Goal: Information Seeking & Learning: Find specific fact

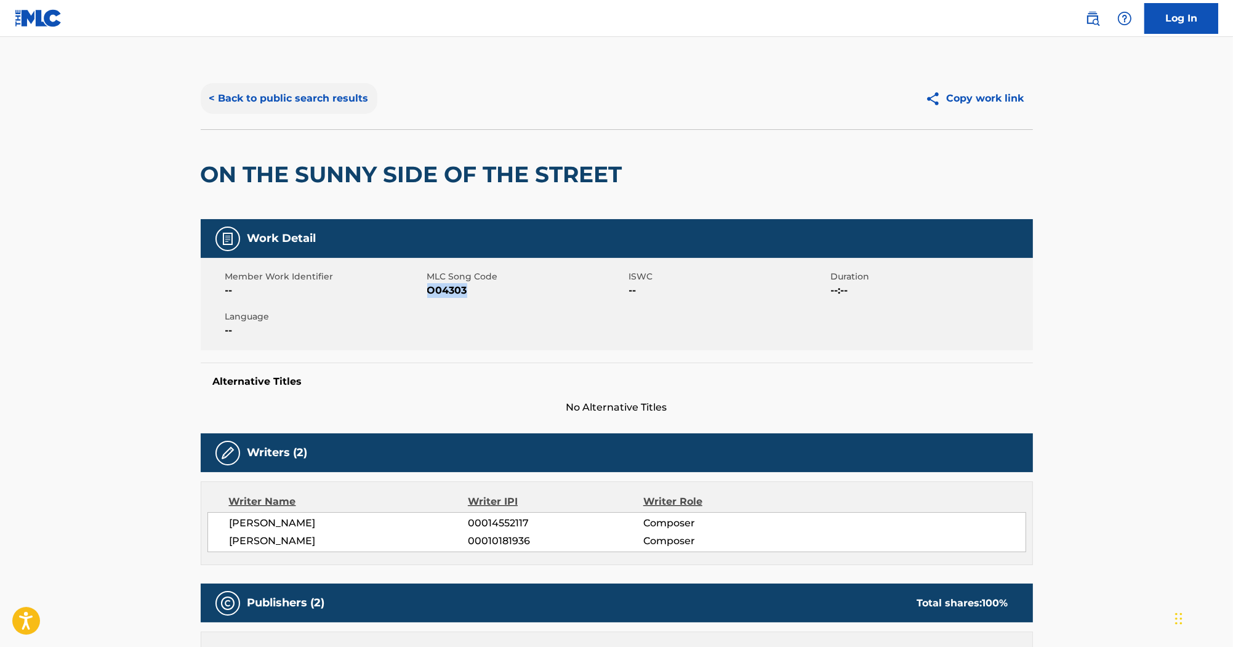
click at [271, 87] on button "< Back to public search results" at bounding box center [289, 98] width 177 height 31
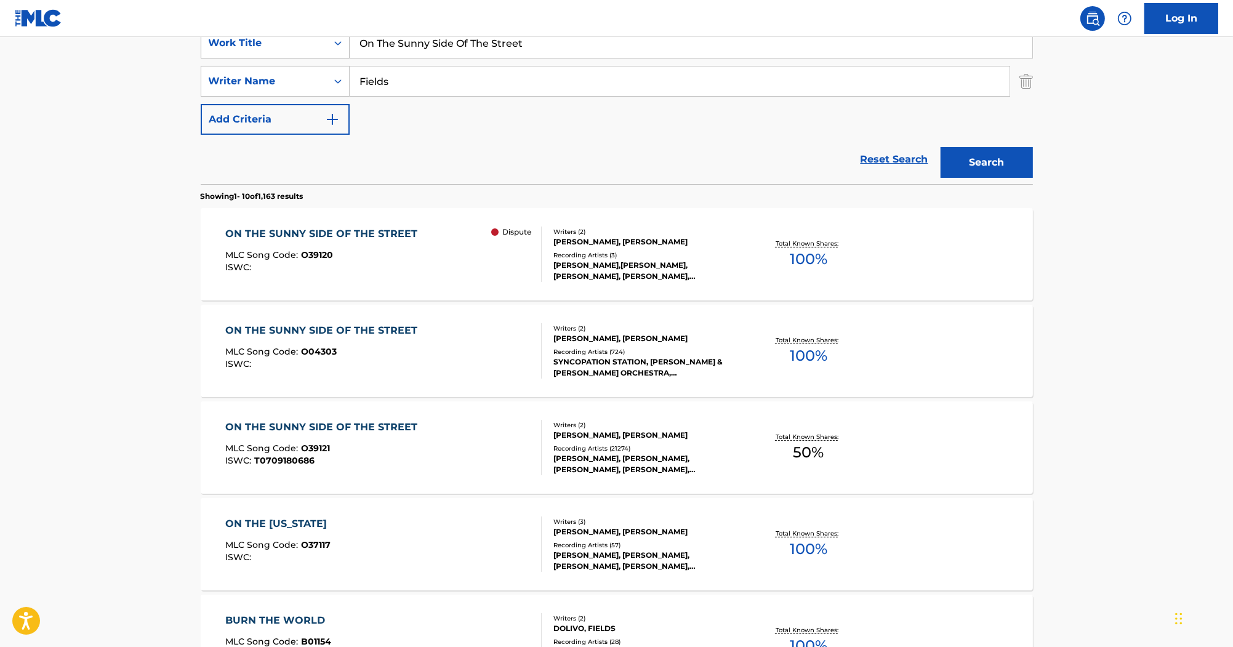
drag, startPoint x: 552, startPoint y: 44, endPoint x: 261, endPoint y: 52, distance: 291.3
click at [261, 52] on div "SearchWithCriteriaa1db1011-2b14-454d-a34b-36f3b34f9f7a Work Title On The Sunny …" at bounding box center [617, 43] width 832 height 31
paste input "Two Wrongs Won't Make Things Righ"
type input "Two Wrongs Won't Make Things Right"
drag, startPoint x: 566, startPoint y: 53, endPoint x: 312, endPoint y: 41, distance: 254.6
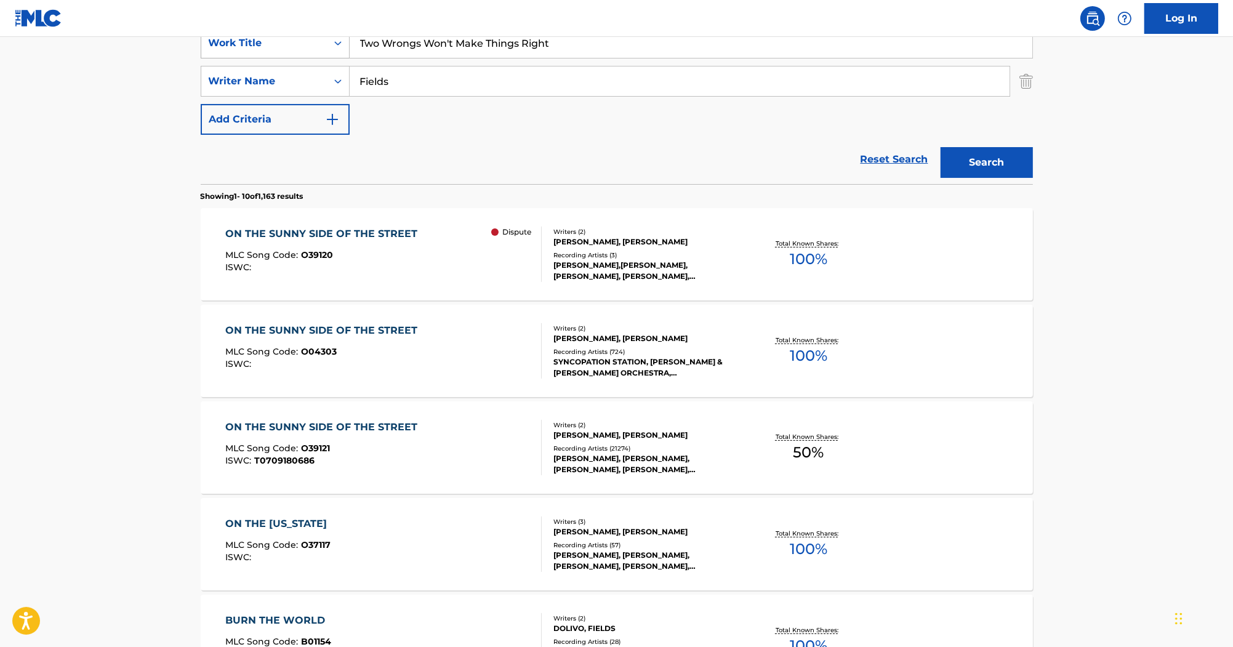
click at [312, 41] on div "SearchWithCriteriaa1db1011-2b14-454d-a34b-36f3b34f9f7a Work Title Two Wrongs Wo…" at bounding box center [617, 43] width 832 height 31
drag, startPoint x: 431, startPoint y: 76, endPoint x: 286, endPoint y: 73, distance: 145.3
click at [286, 73] on div "SearchWithCriteriae9ae990d-6f32-4428-99b9-25183ca97154 Writer Name Fields" at bounding box center [617, 81] width 832 height 31
paste input "razer"
type input "Frazer"
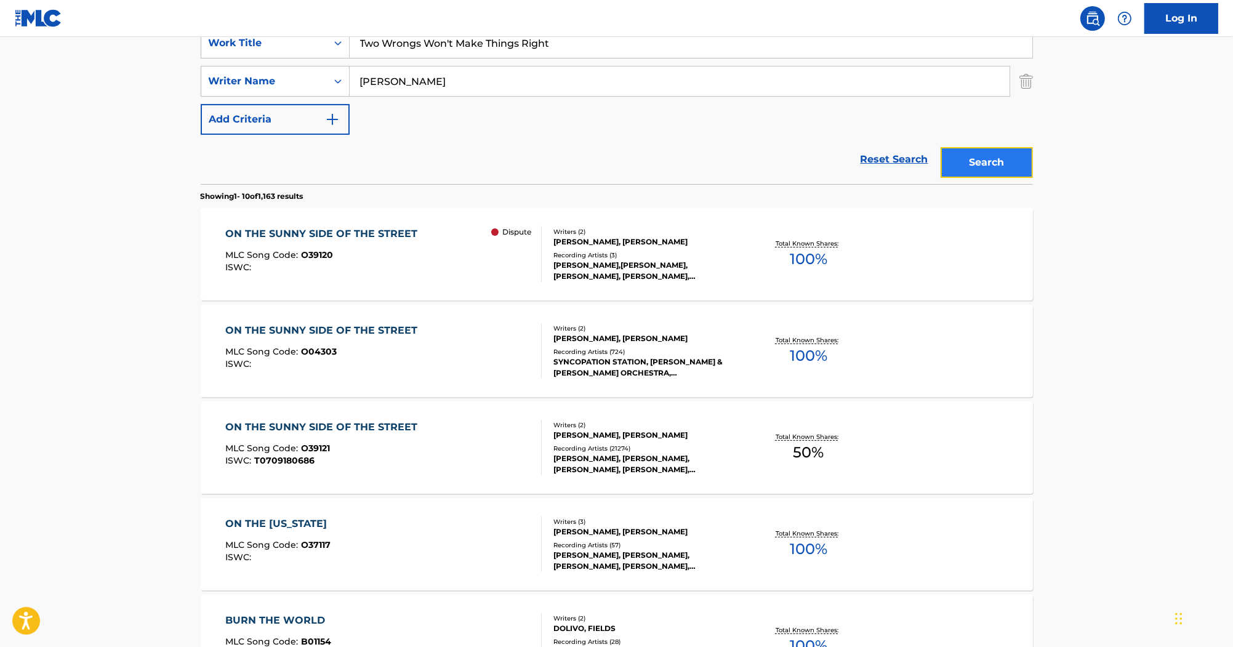
click at [1022, 158] on button "Search" at bounding box center [987, 162] width 92 height 31
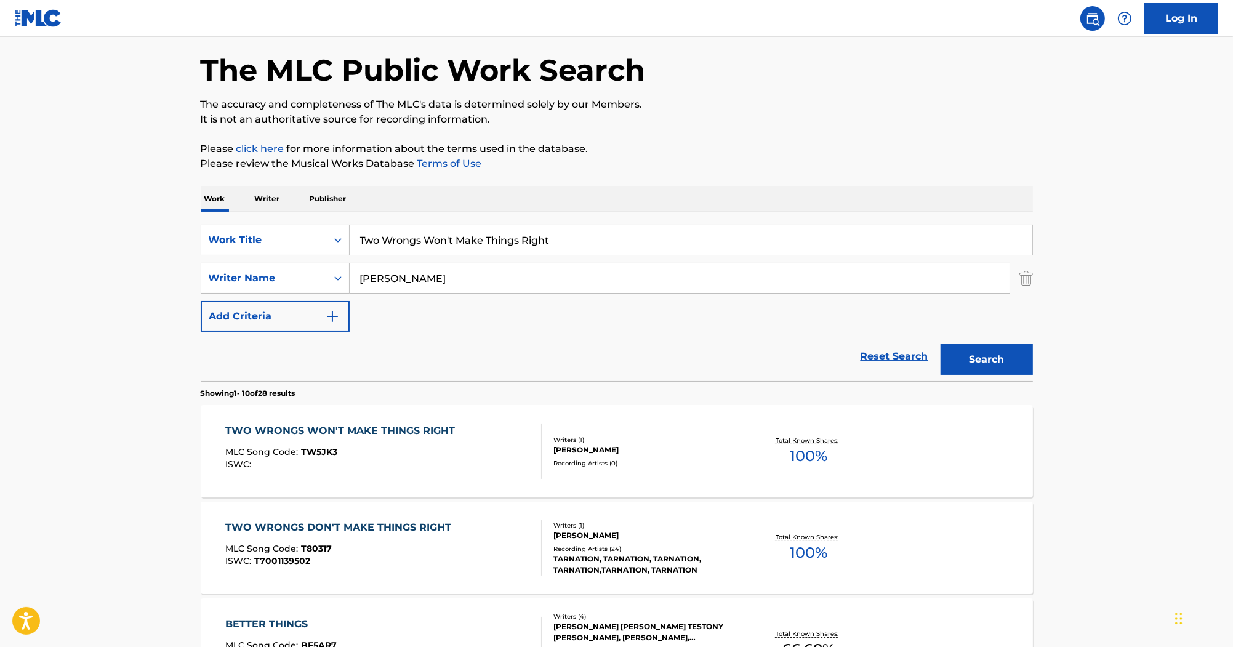
scroll to position [99, 0]
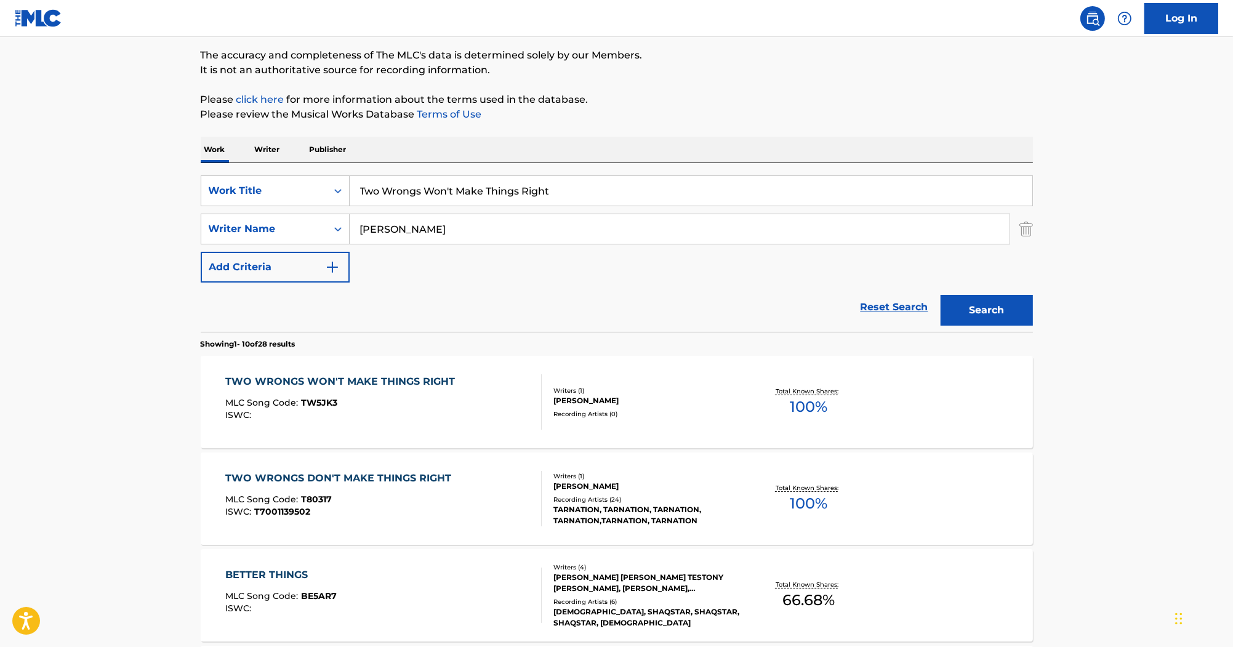
drag, startPoint x: 614, startPoint y: 198, endPoint x: 241, endPoint y: 166, distance: 373.9
click at [239, 177] on div "SearchWithCriteriaa1db1011-2b14-454d-a34b-36f3b34f9f7a Work Title Two Wrongs Wo…" at bounding box center [617, 190] width 832 height 31
paste input "he Future Is A War"
paste input "Auntie Christ"
drag, startPoint x: 525, startPoint y: 191, endPoint x: 298, endPoint y: 191, distance: 226.6
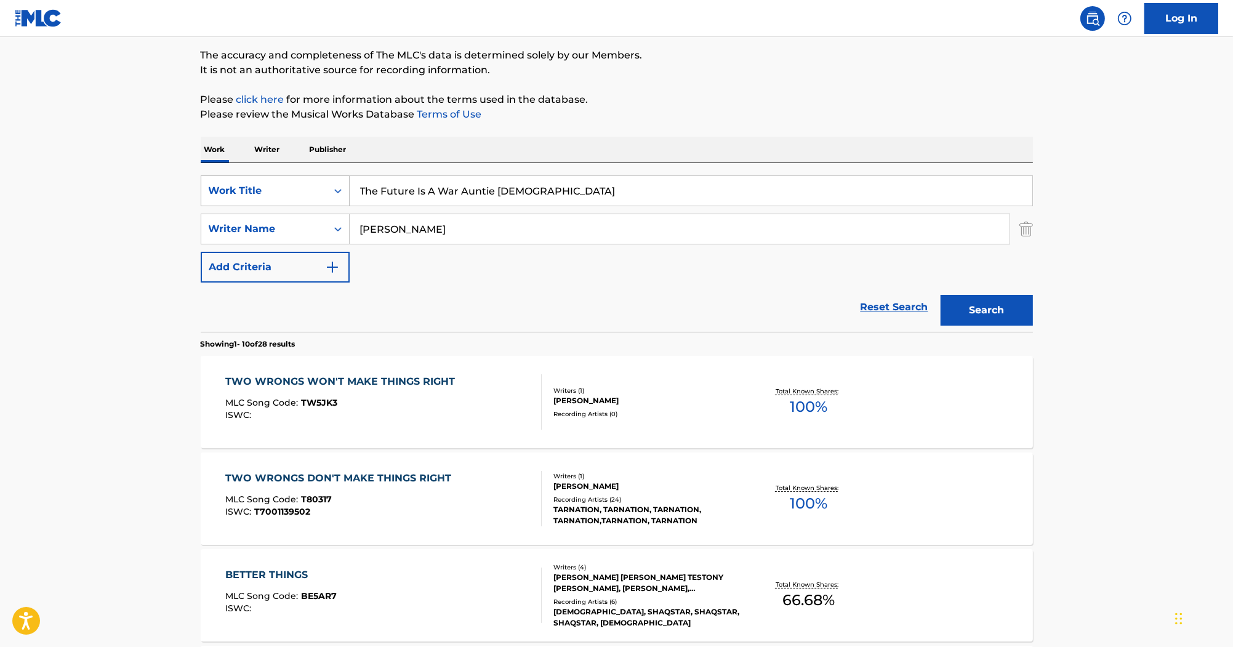
click at [298, 191] on div "SearchWithCriteriaa1db1011-2b14-454d-a34b-36f3b34f9f7a Work Title The Future Is…" at bounding box center [617, 190] width 832 height 31
type input "The Future Is A War Auntie Christ"
drag, startPoint x: 435, startPoint y: 222, endPoint x: 252, endPoint y: 220, distance: 183.5
click at [244, 219] on div "SearchWithCriteriae9ae990d-6f32-4428-99b9-25183ca97154 Writer Name Frazer" at bounding box center [617, 229] width 832 height 31
paste input "Cervenkova"
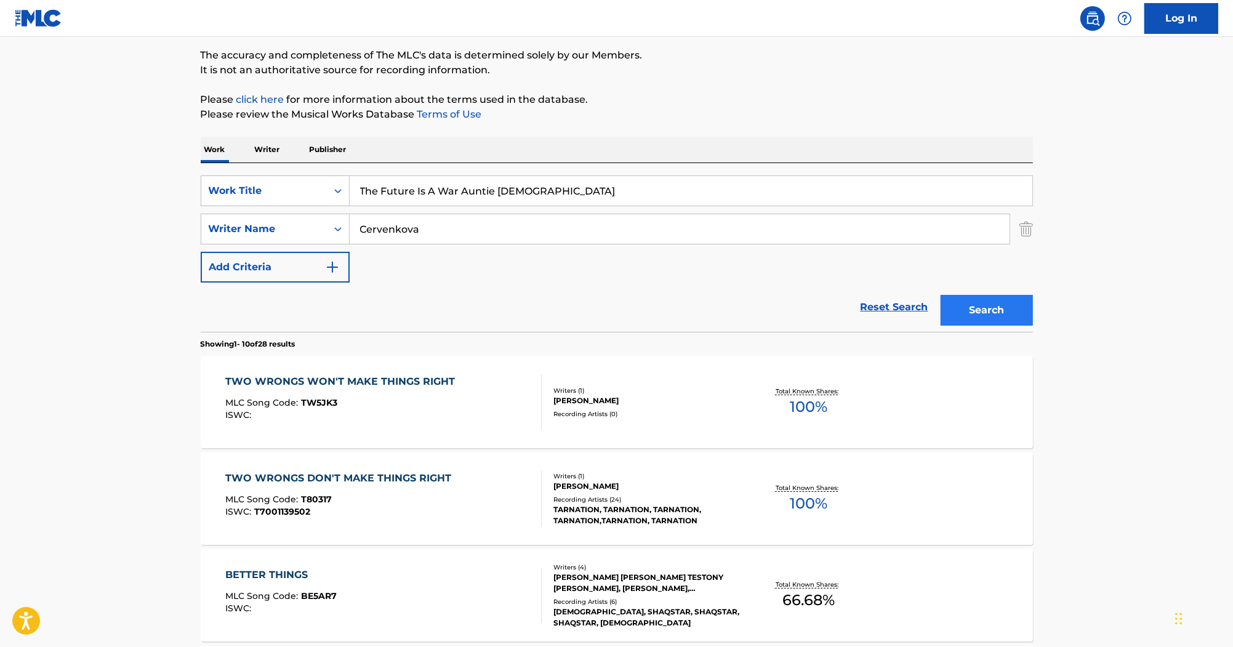
type input "Cervenkova"
click at [995, 306] on button "Search" at bounding box center [987, 310] width 92 height 31
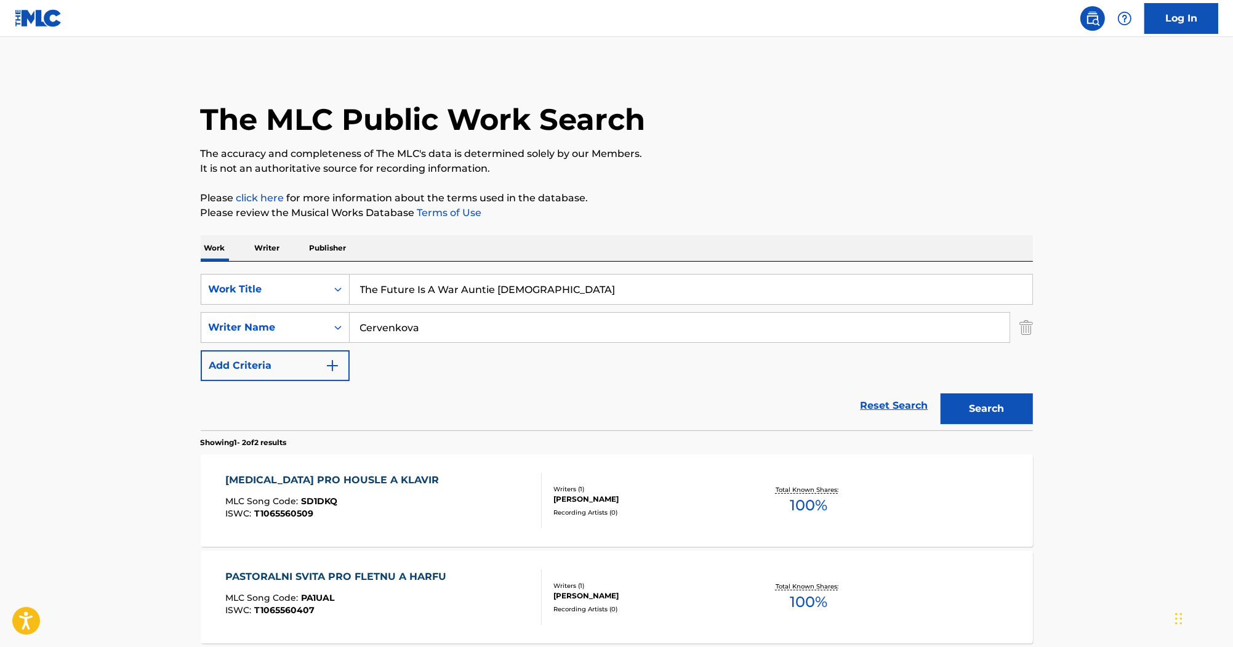
drag, startPoint x: 584, startPoint y: 278, endPoint x: 461, endPoint y: 292, distance: 123.9
click at [461, 292] on input "The Future Is A War Auntie Christ" at bounding box center [691, 290] width 683 height 30
type input "The Future Is A War"
click at [941, 393] on button "Search" at bounding box center [987, 408] width 92 height 31
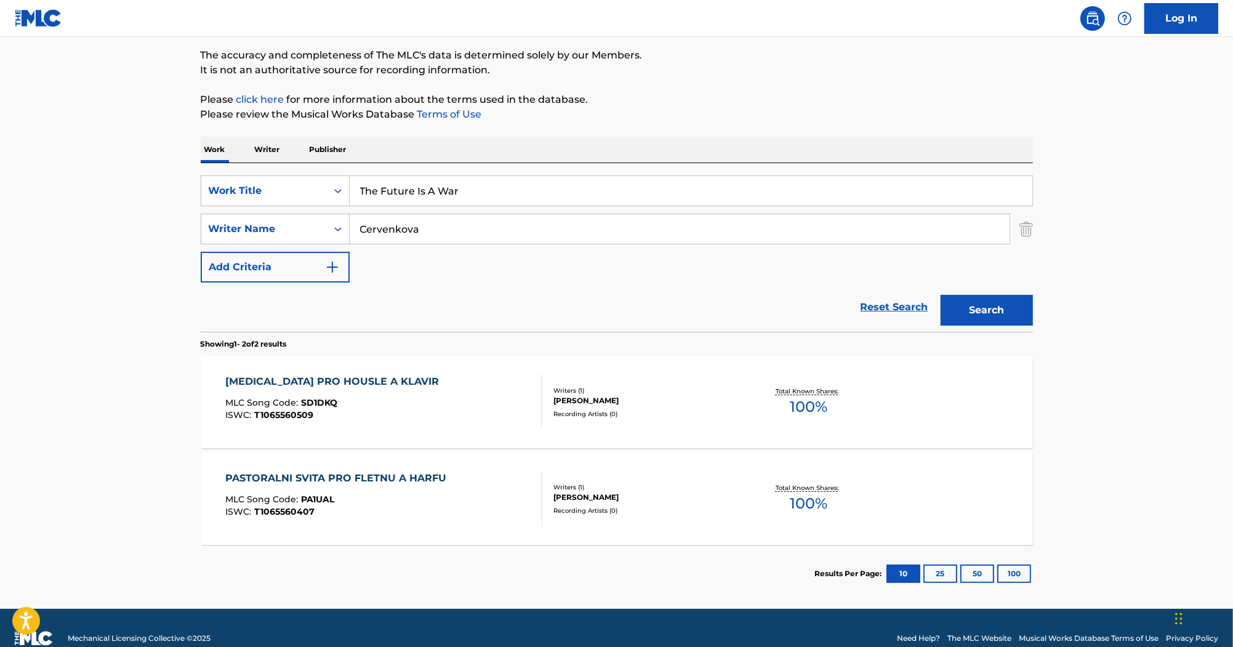
scroll to position [119, 0]
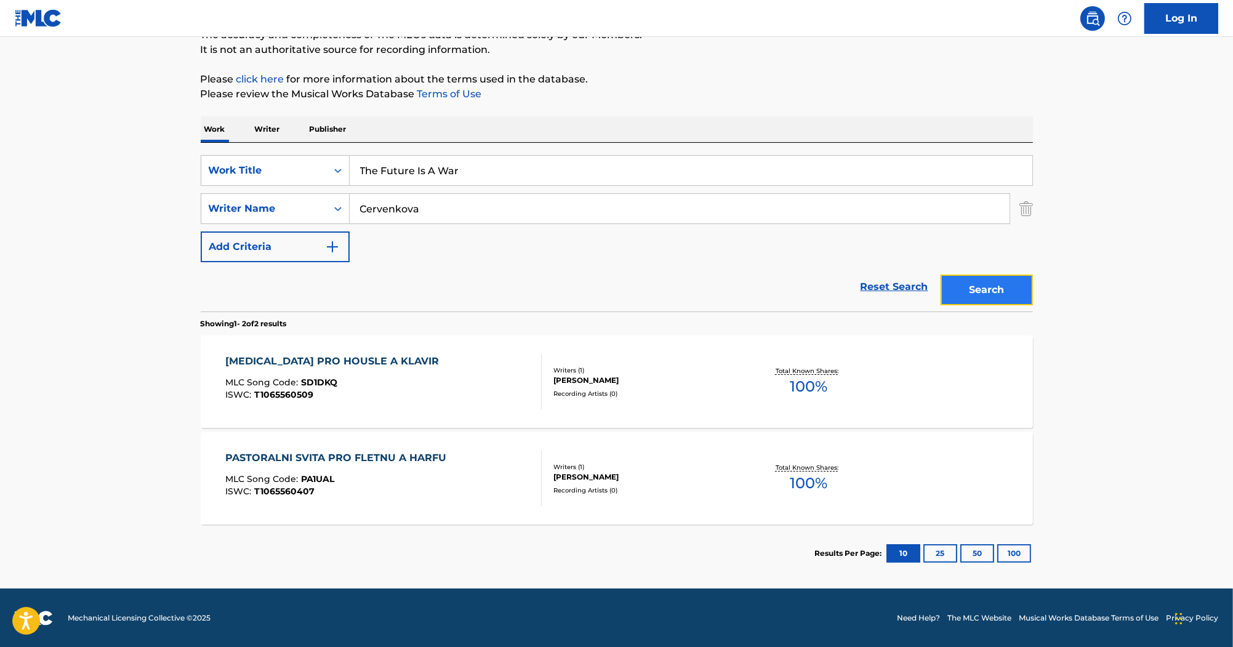
click at [985, 288] on button "Search" at bounding box center [987, 290] width 92 height 31
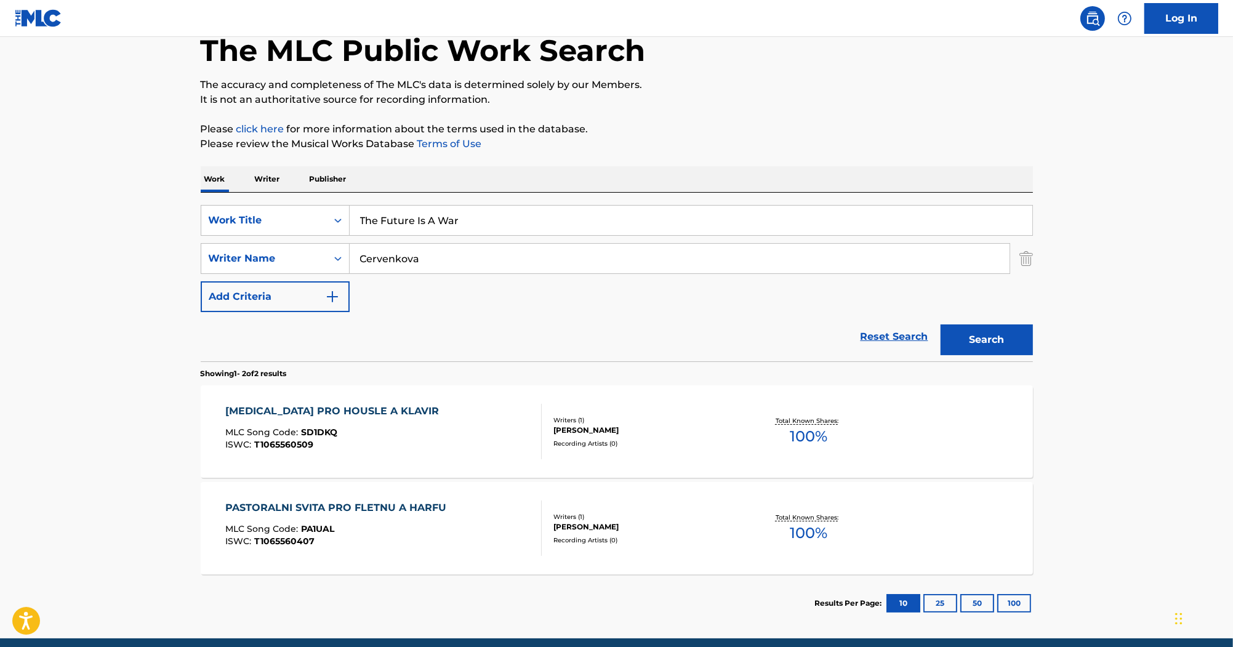
scroll to position [49, 0]
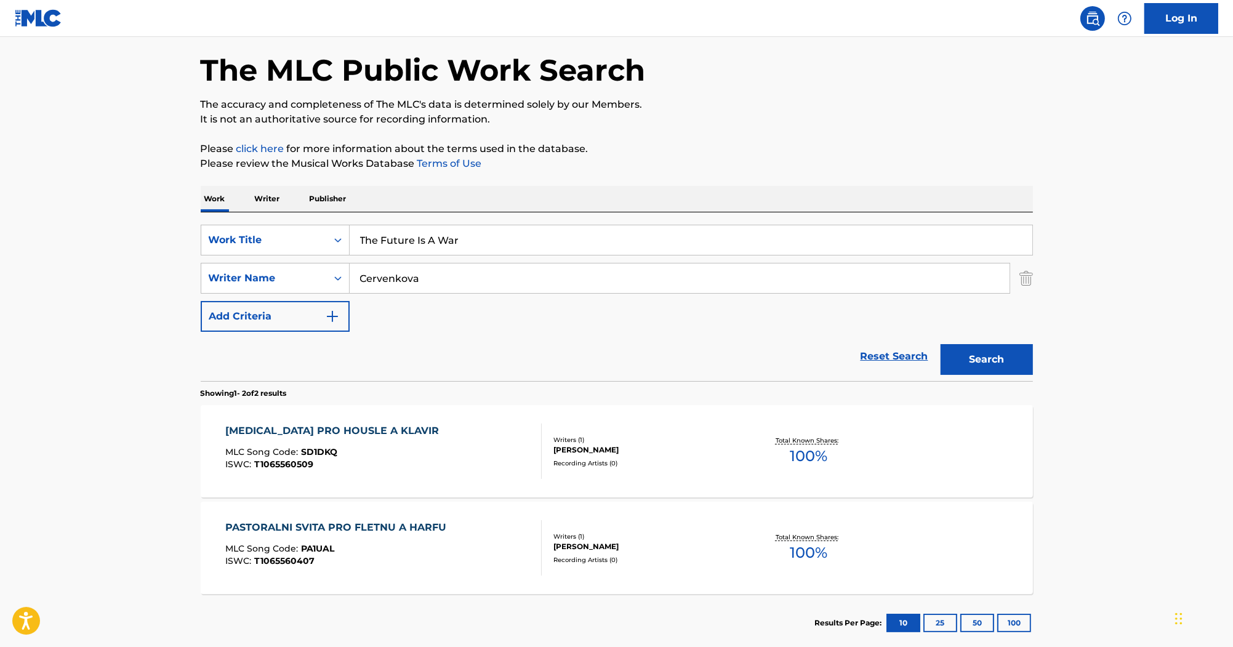
drag, startPoint x: 449, startPoint y: 279, endPoint x: 301, endPoint y: 259, distance: 149.1
click at [299, 259] on div "SearchWithCriteriaa1db1011-2b14-454d-a34b-36f3b34f9f7a Work Title The Future Is…" at bounding box center [617, 278] width 832 height 107
paste input "á"
click at [1031, 368] on button "Search" at bounding box center [987, 359] width 92 height 31
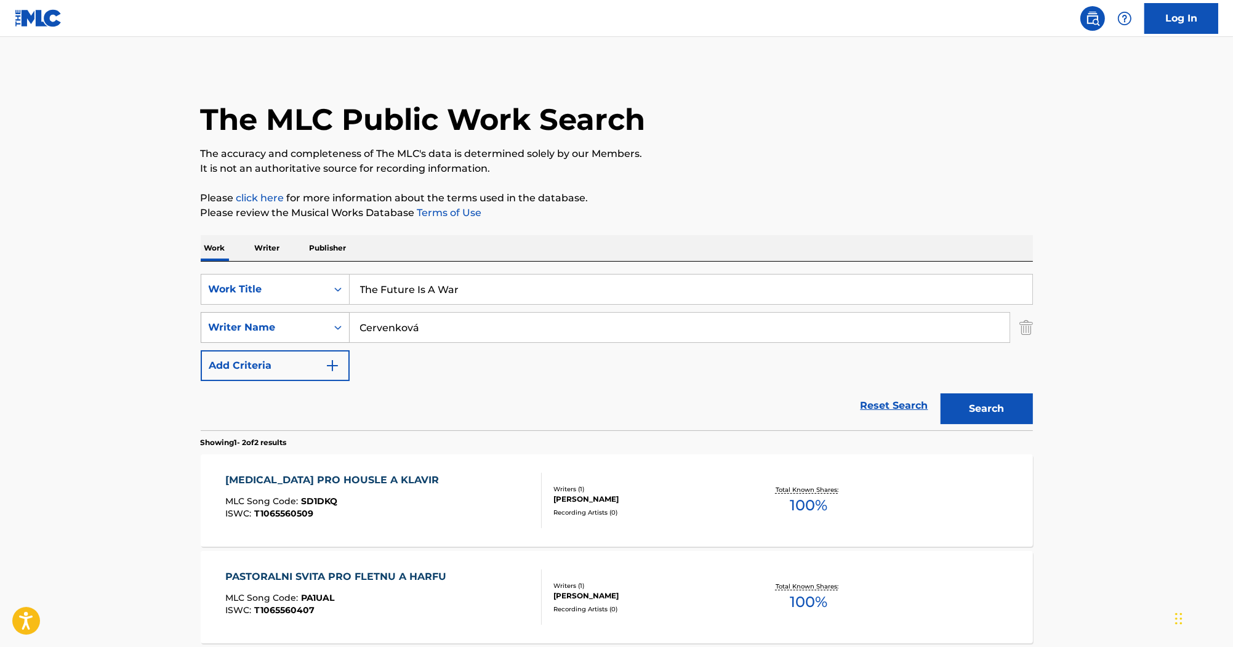
scroll to position [119, 0]
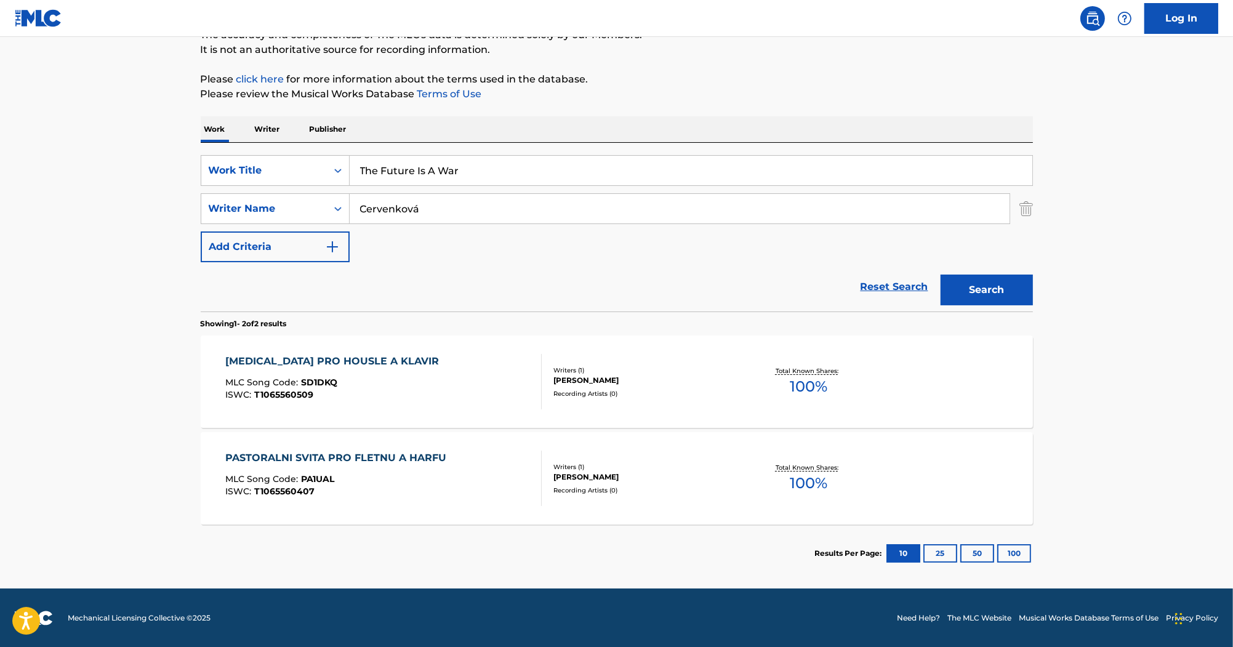
drag, startPoint x: 473, startPoint y: 197, endPoint x: 308, endPoint y: 149, distance: 171.8
click at [284, 211] on div "SearchWithCriteriae9ae990d-6f32-4428-99b9-25183ca97154 Writer Name Cervenková" at bounding box center [617, 208] width 832 height 31
paste input "Jones"
type input "Jones"
drag, startPoint x: 508, startPoint y: 174, endPoint x: 181, endPoint y: 166, distance: 327.0
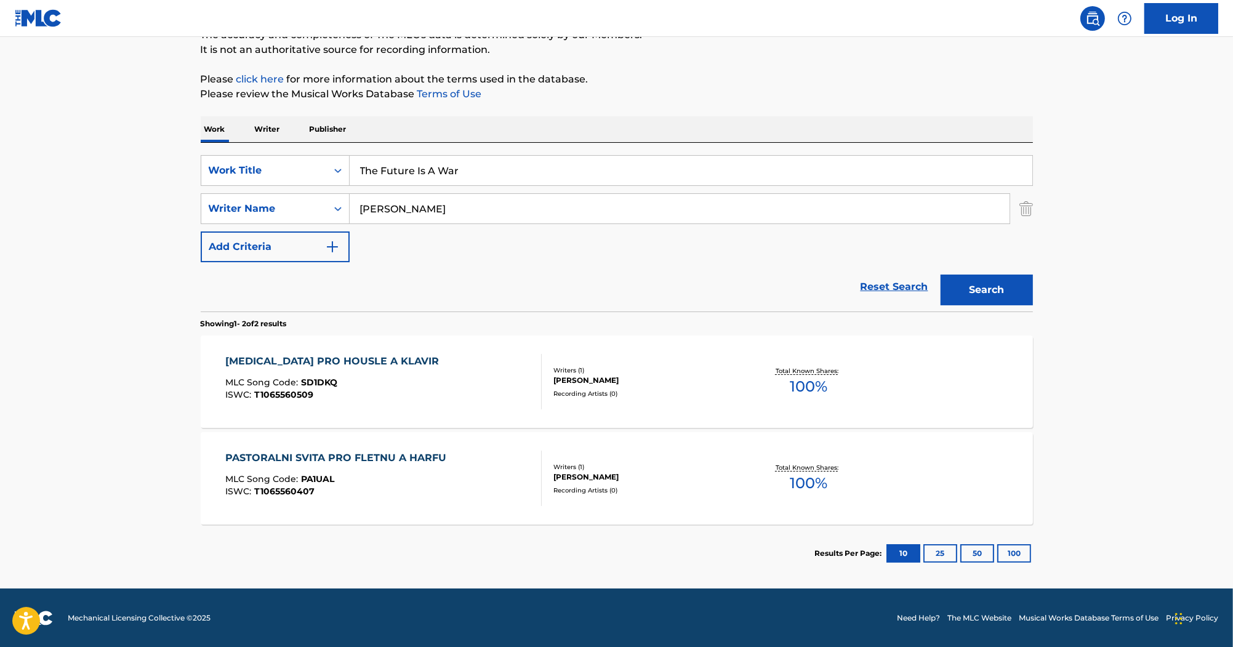
click at [170, 168] on main "The MLC Public Work Search The accuracy and completeness of The MLC's data is d…" at bounding box center [616, 253] width 1233 height 670
paste input "Conspiracy"
type input "Conspiracy"
click at [990, 288] on button "Search" at bounding box center [987, 290] width 92 height 31
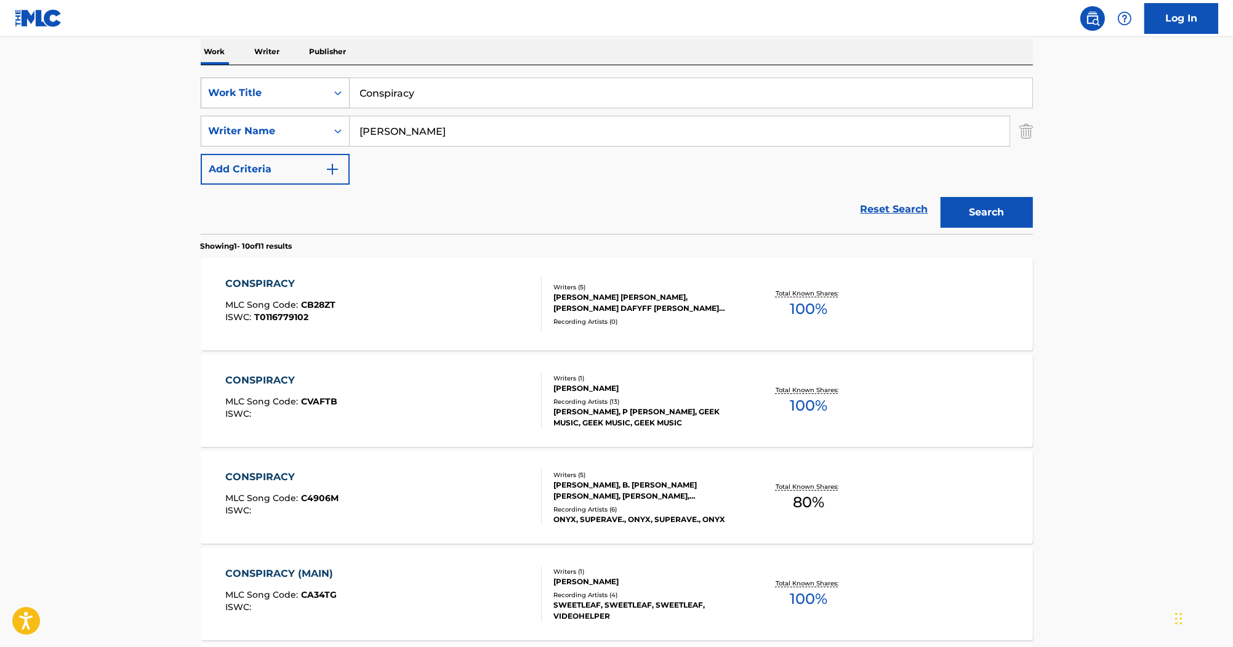
scroll to position [197, 0]
click at [283, 385] on div "CONSPIRACY" at bounding box center [281, 379] width 112 height 15
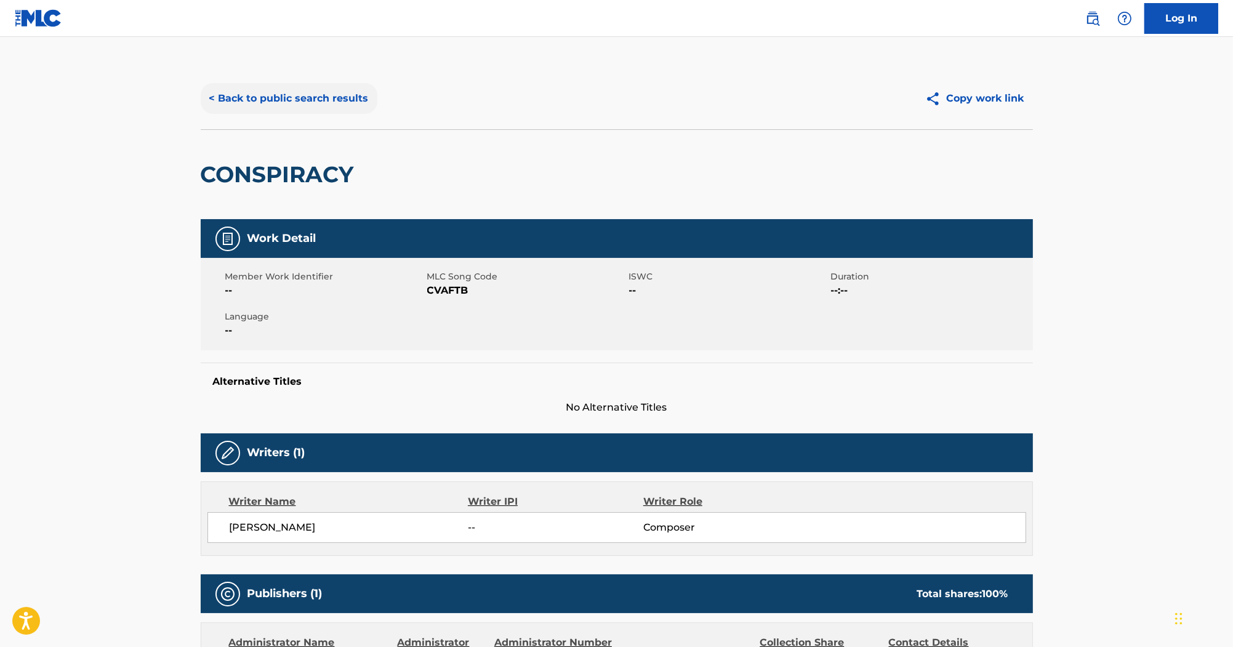
click at [355, 96] on button "< Back to public search results" at bounding box center [289, 98] width 177 height 31
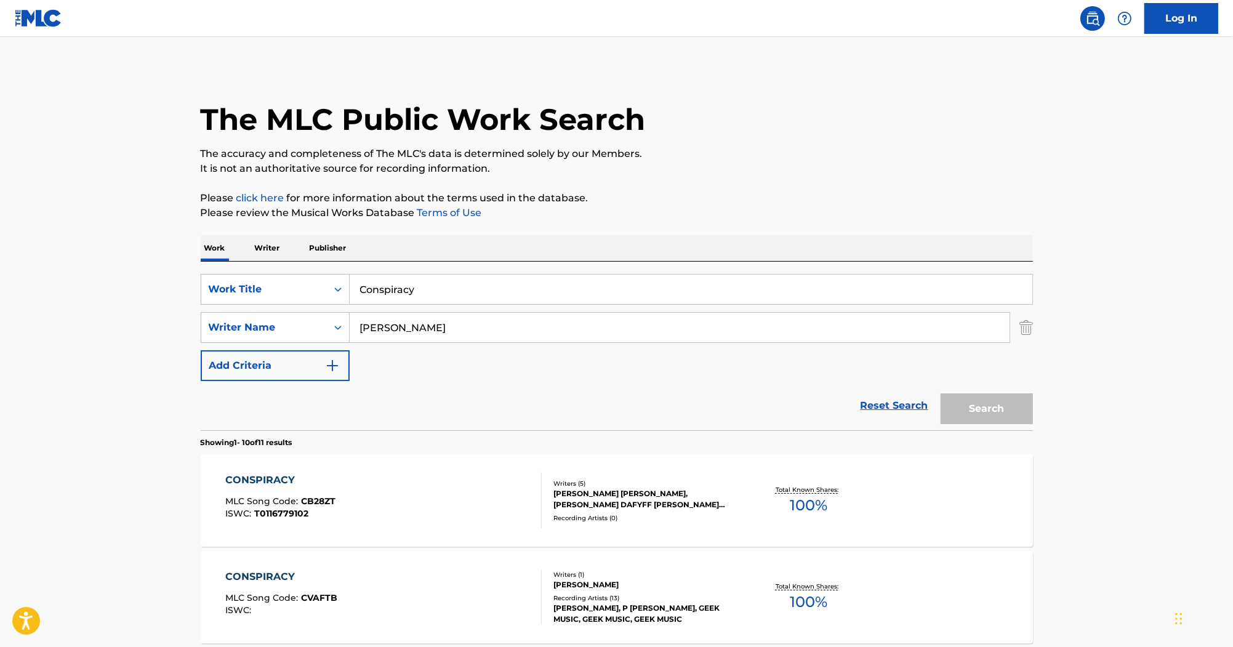
scroll to position [197, 0]
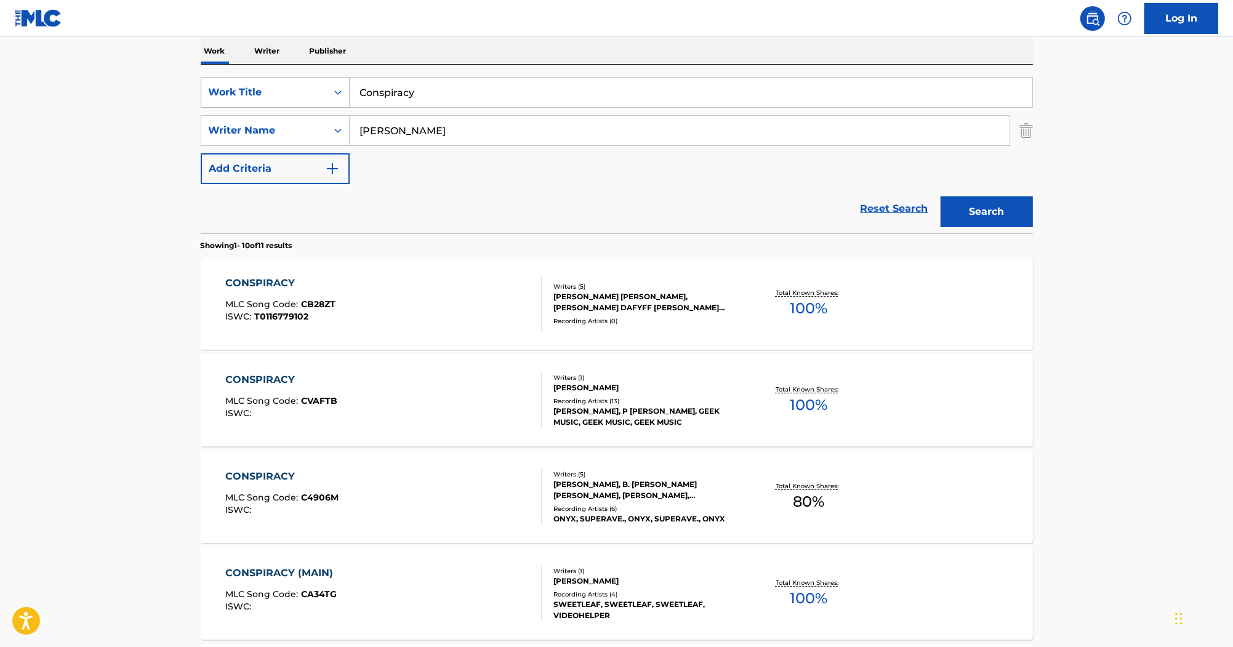
drag, startPoint x: 265, startPoint y: 97, endPoint x: 308, endPoint y: 81, distance: 45.4
click at [225, 97] on div "SearchWithCriteriaa1db1011-2b14-454d-a34b-36f3b34f9f7a Work Title Conspiracy" at bounding box center [617, 92] width 832 height 31
paste input "Time To Reflect"
type input "Time To Reflect"
click at [959, 214] on button "Search" at bounding box center [987, 211] width 92 height 31
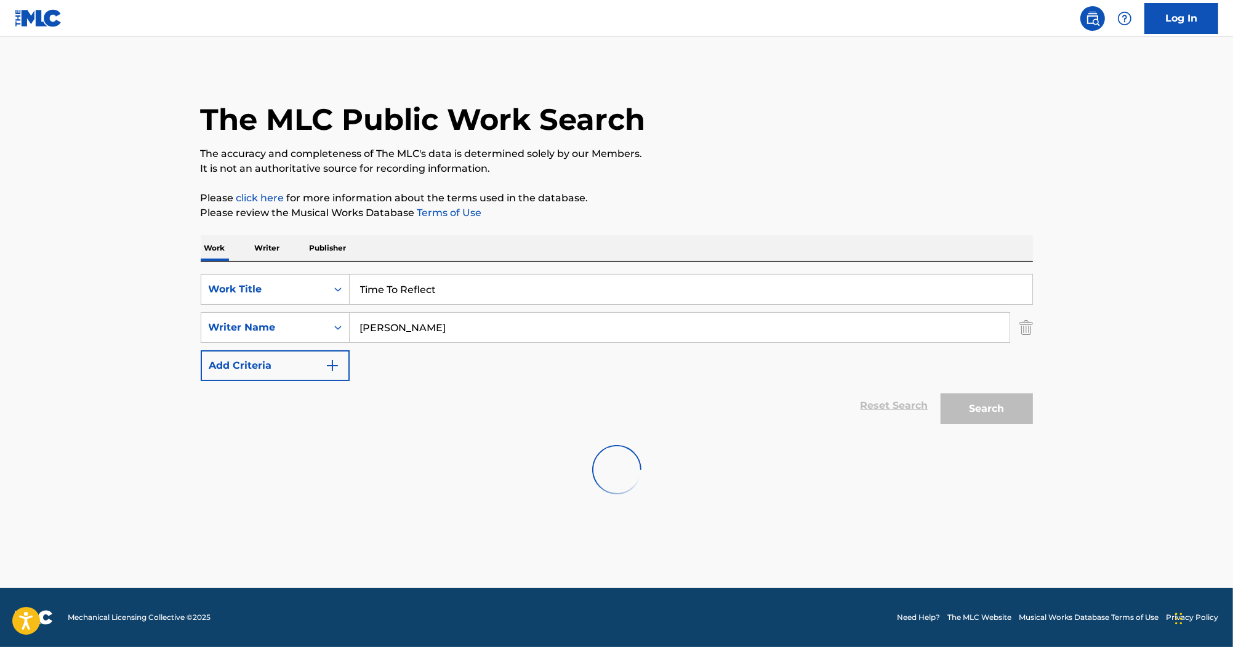
scroll to position [0, 0]
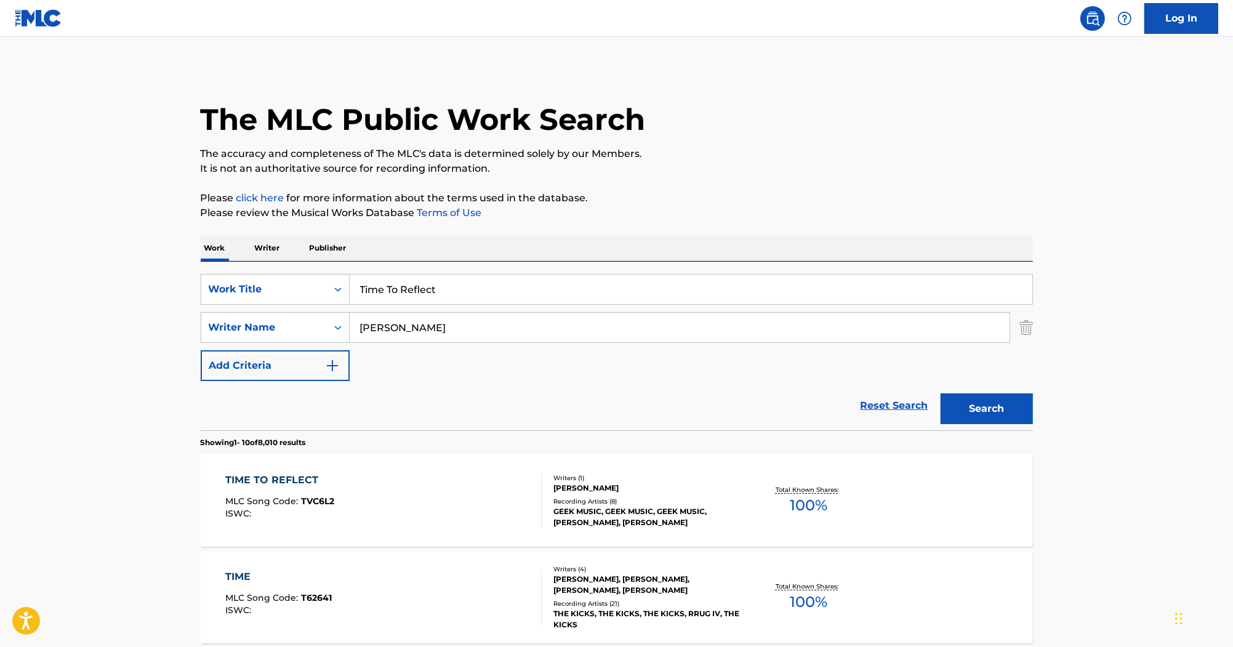
click at [573, 476] on div "Writers ( 1 )" at bounding box center [646, 477] width 186 height 9
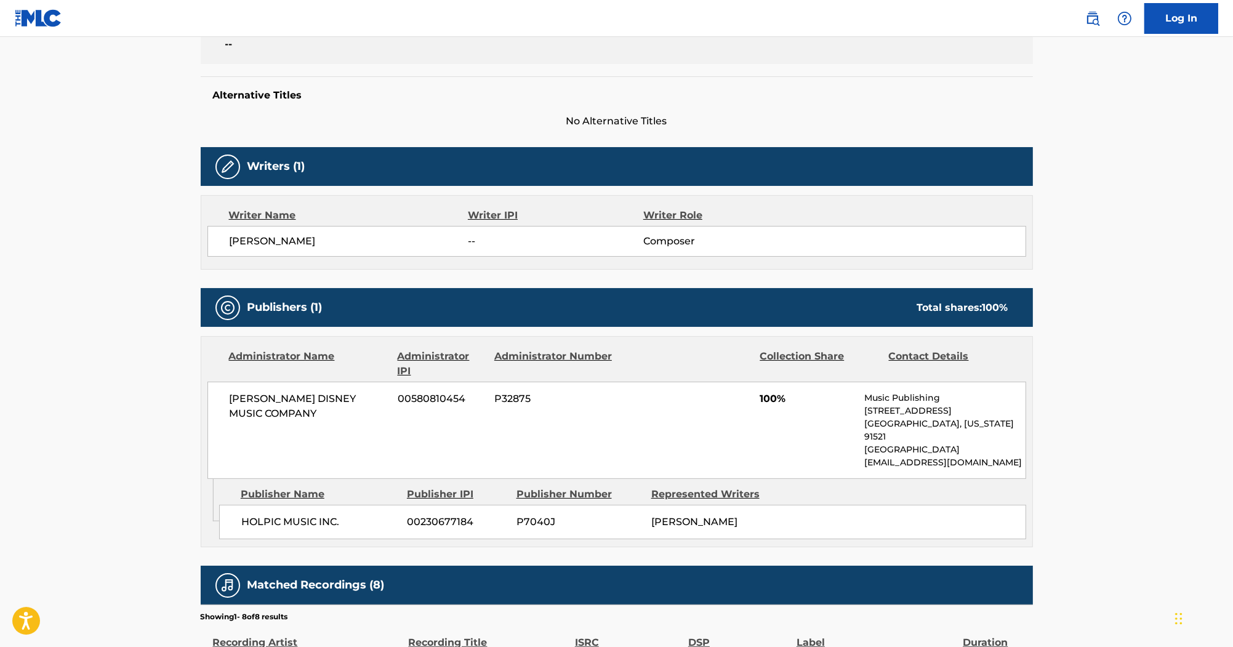
scroll to position [296, 0]
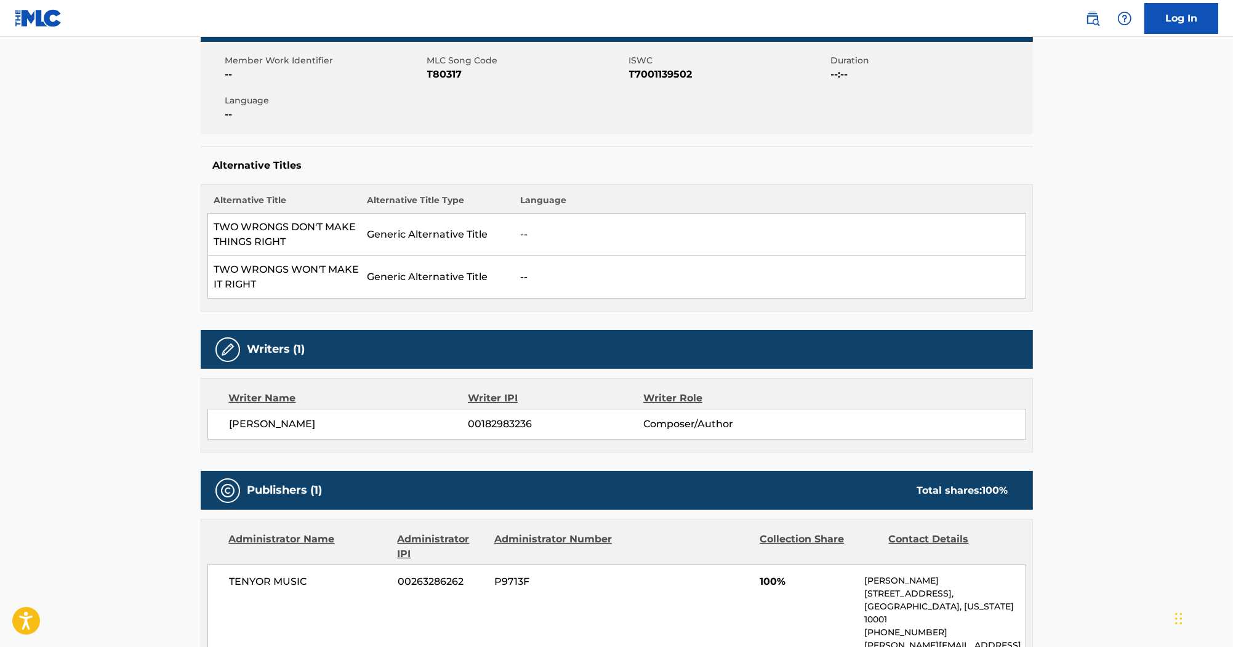
scroll to position [197, 0]
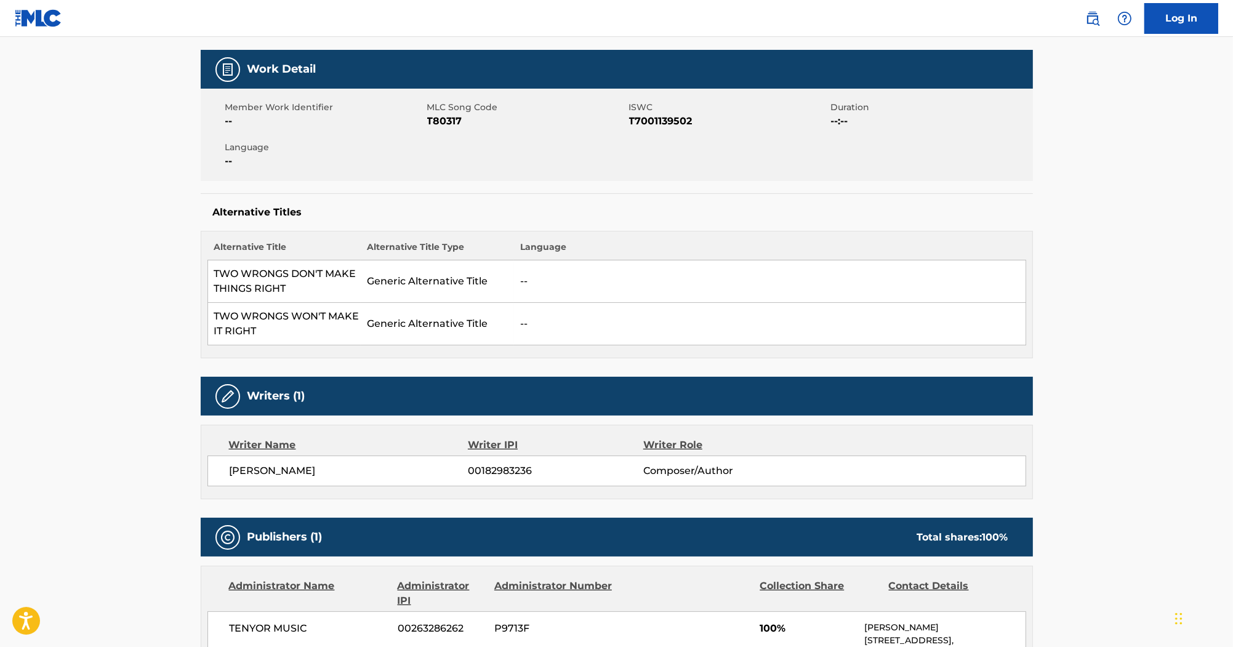
click at [437, 116] on span "T80317" at bounding box center [526, 121] width 199 height 15
click at [438, 115] on span "T80317" at bounding box center [526, 121] width 199 height 15
copy span "T80317"
click at [662, 121] on span "T7001139502" at bounding box center [728, 121] width 199 height 15
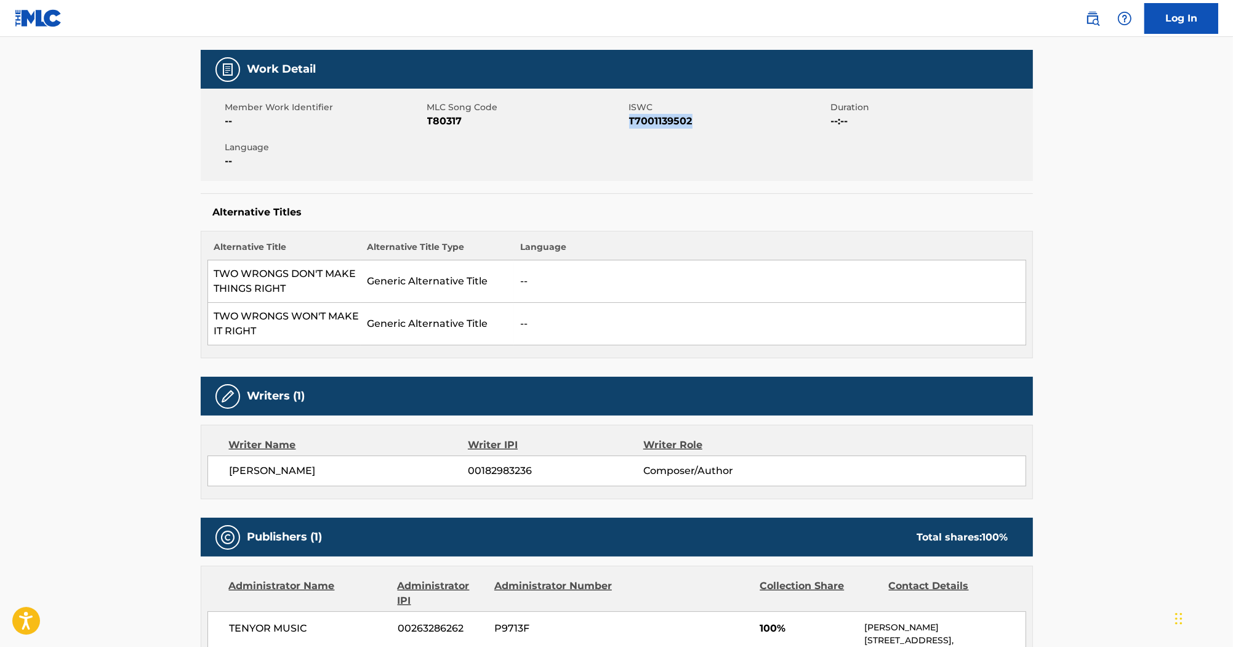
copy span "T7001139502"
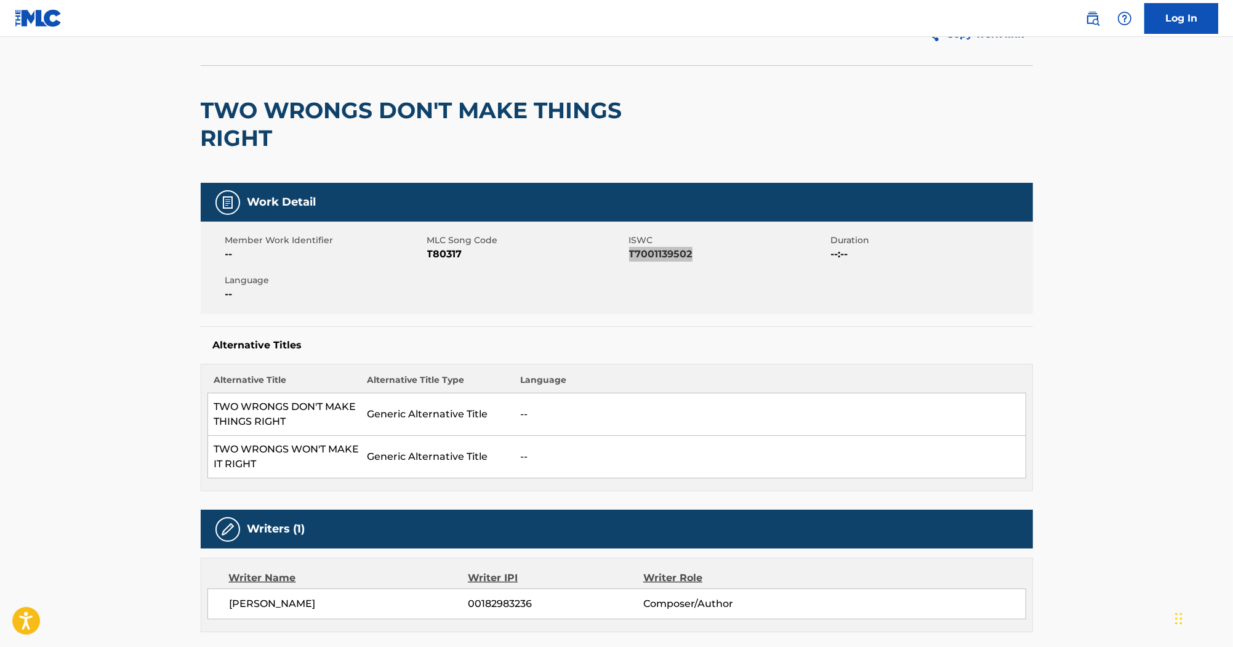
scroll to position [0, 0]
